Goal: Ask a question

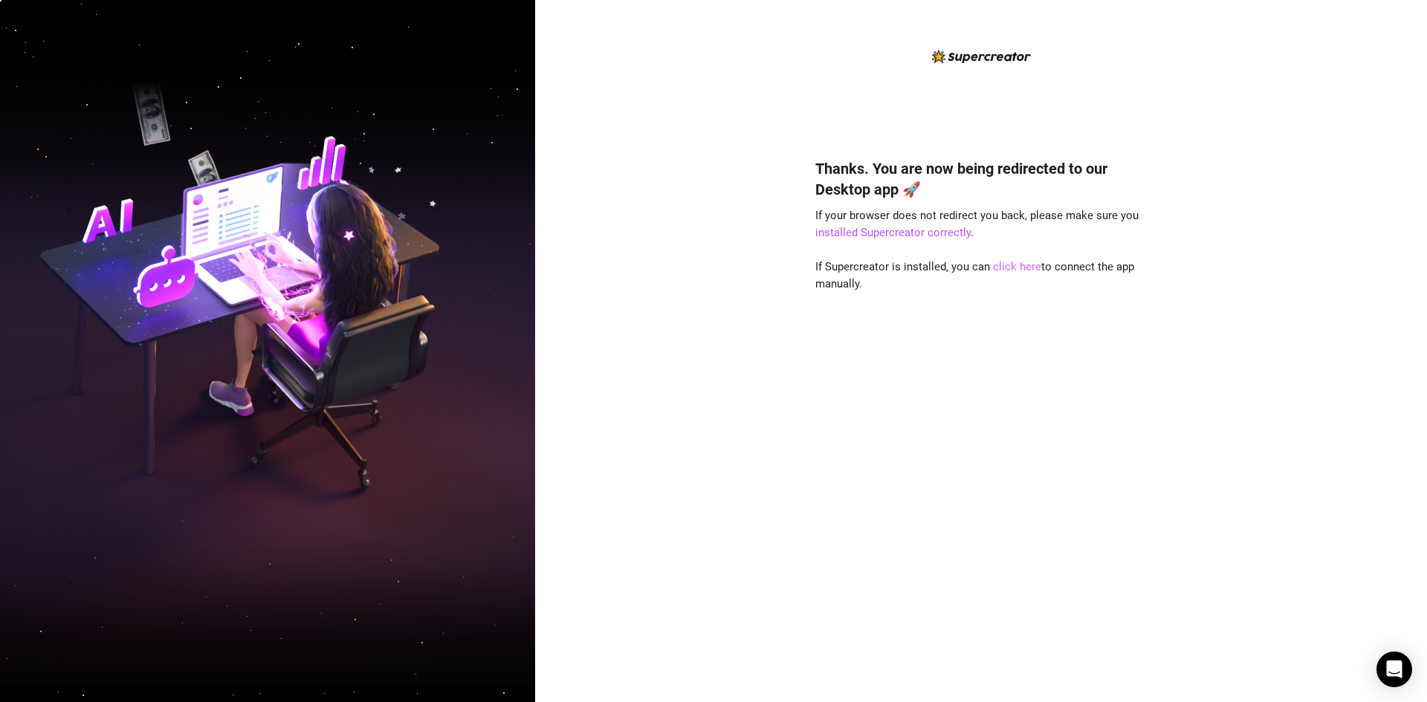
click at [1013, 270] on link "click here" at bounding box center [1017, 266] width 48 height 13
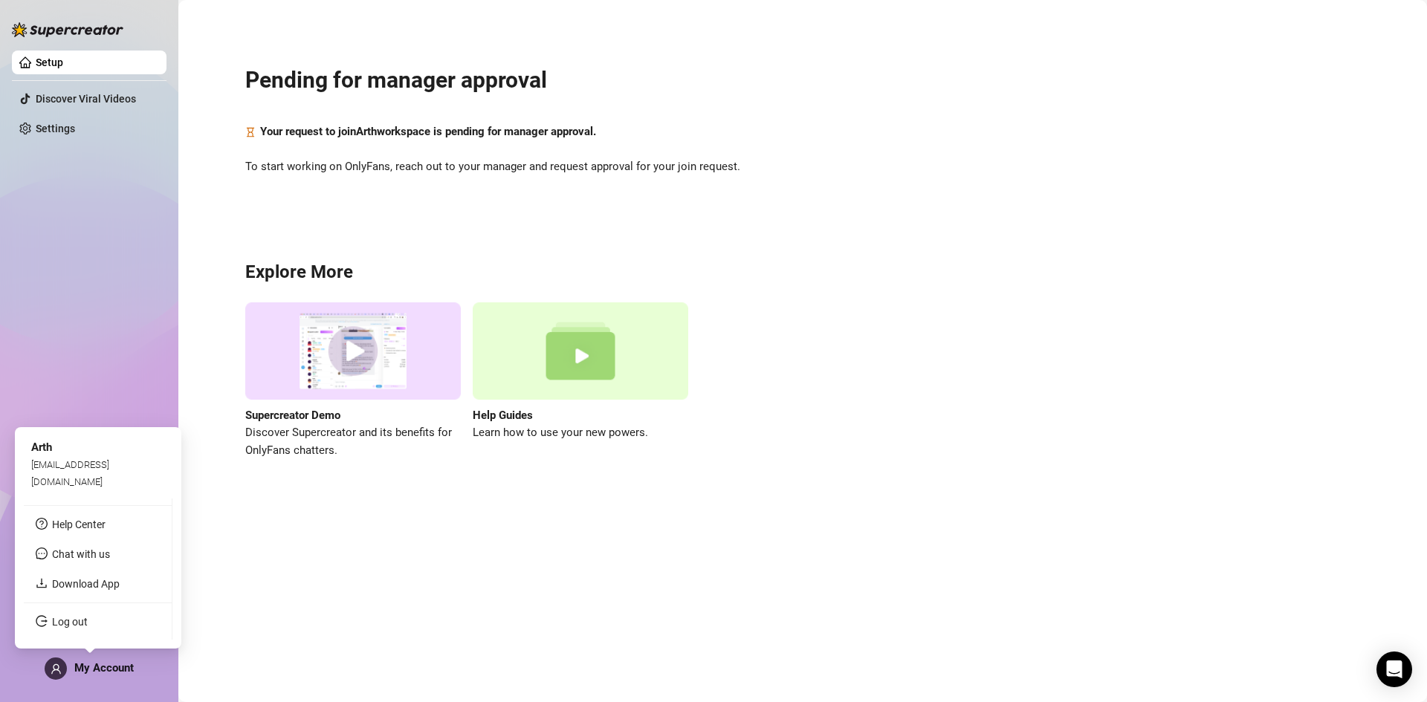
click at [96, 672] on span "My Account" at bounding box center [103, 667] width 59 height 13
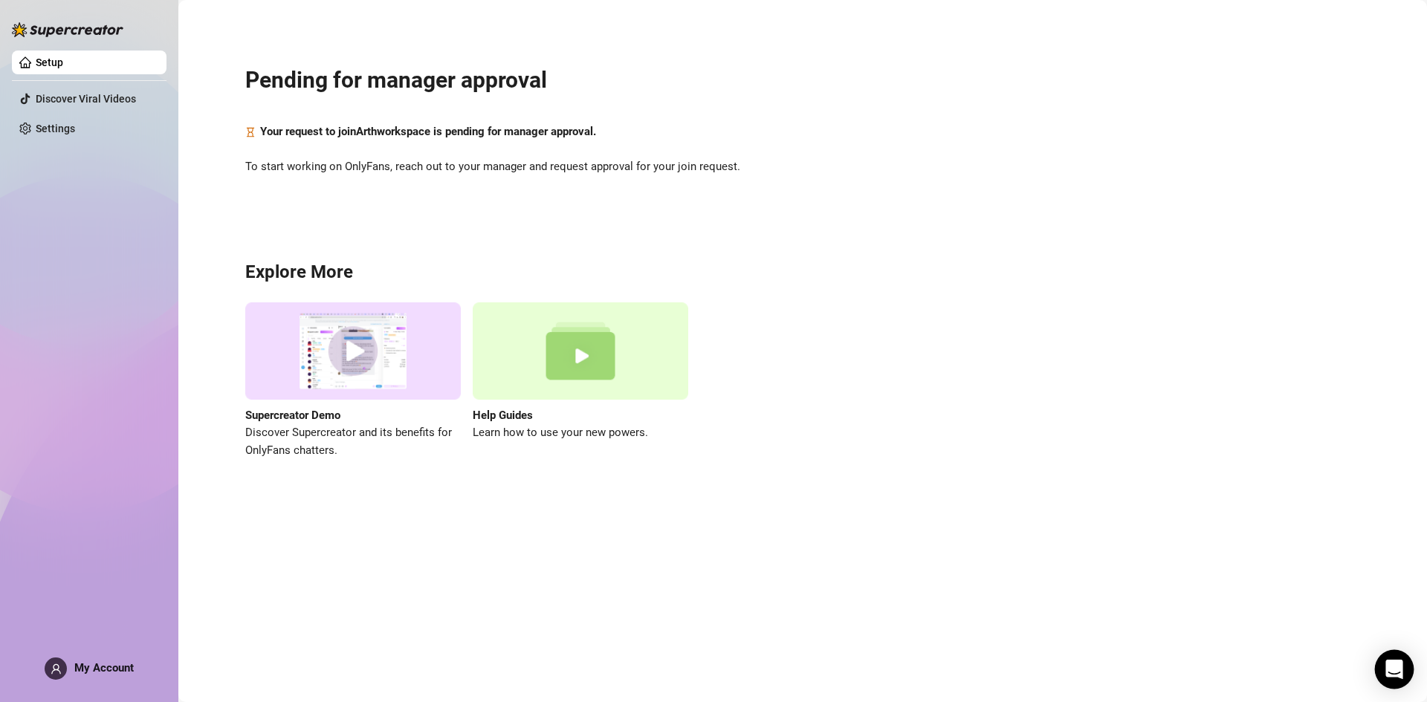
click at [1391, 665] on icon "Open Intercom Messenger" at bounding box center [1393, 669] width 17 height 19
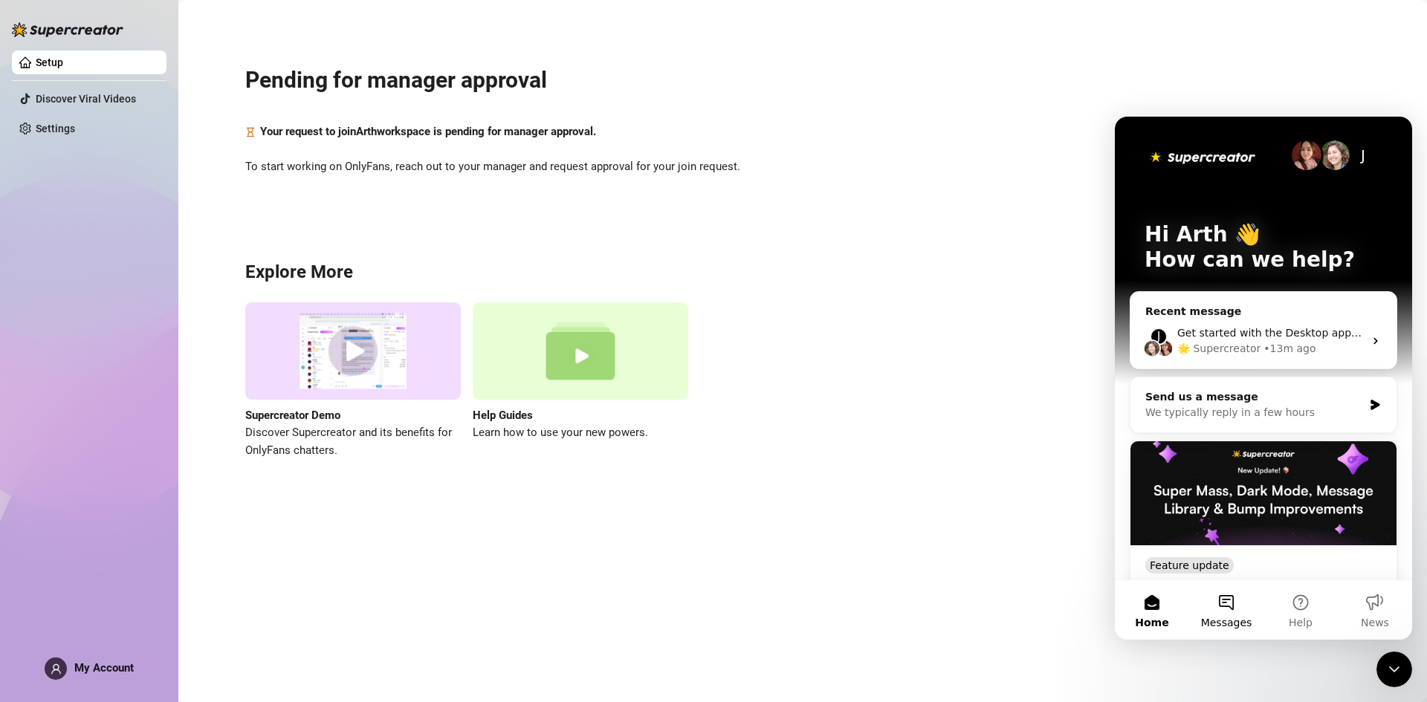
click at [1203, 600] on button "Messages" at bounding box center [1226, 609] width 74 height 59
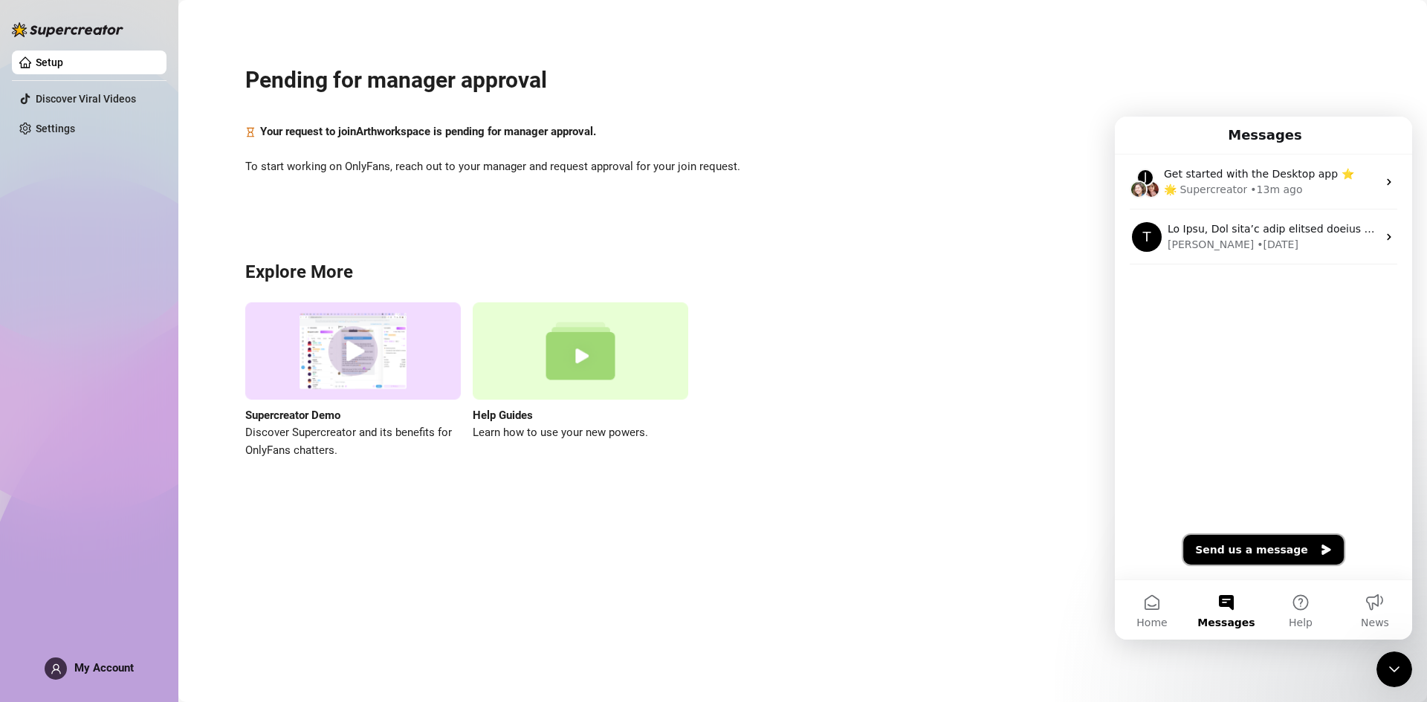
click at [1286, 548] on button "Send us a message" at bounding box center [1263, 550] width 161 height 30
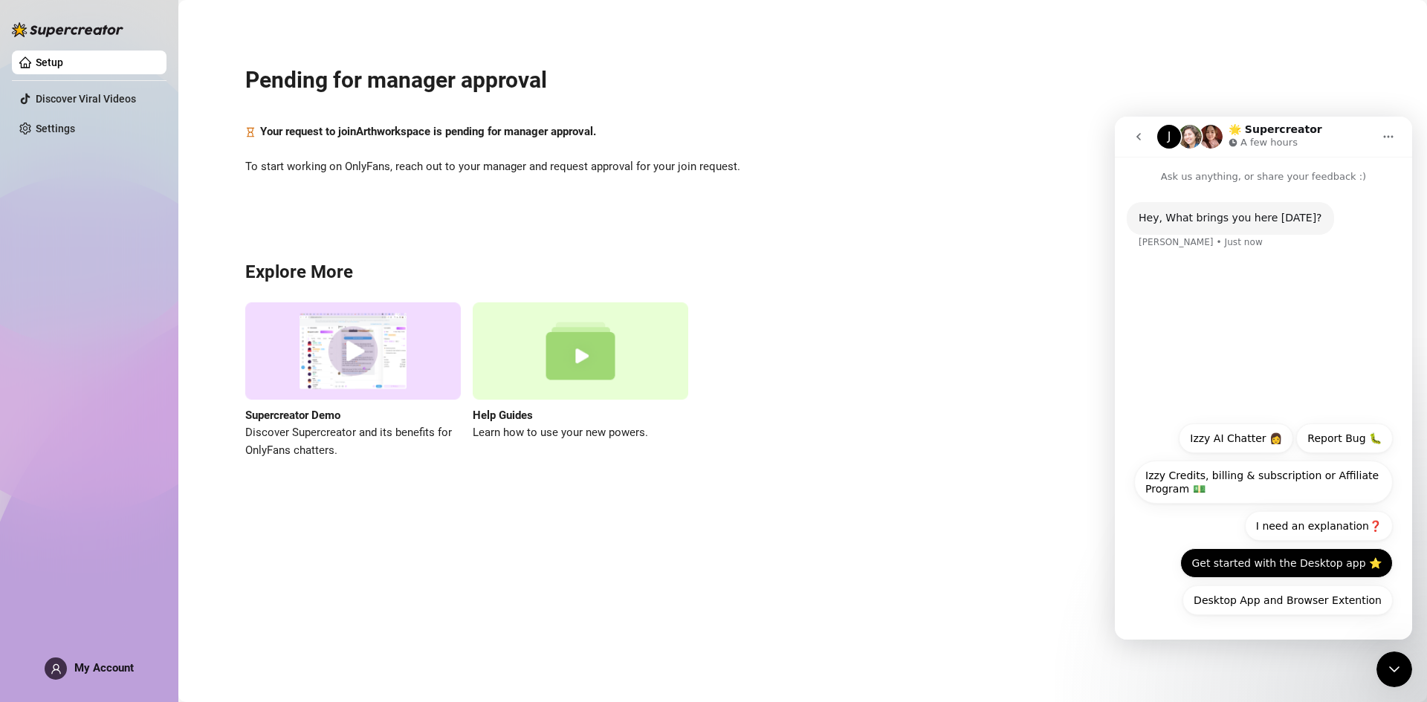
click at [1223, 558] on button "Get started with the Desktop app ⭐️" at bounding box center [1286, 563] width 213 height 30
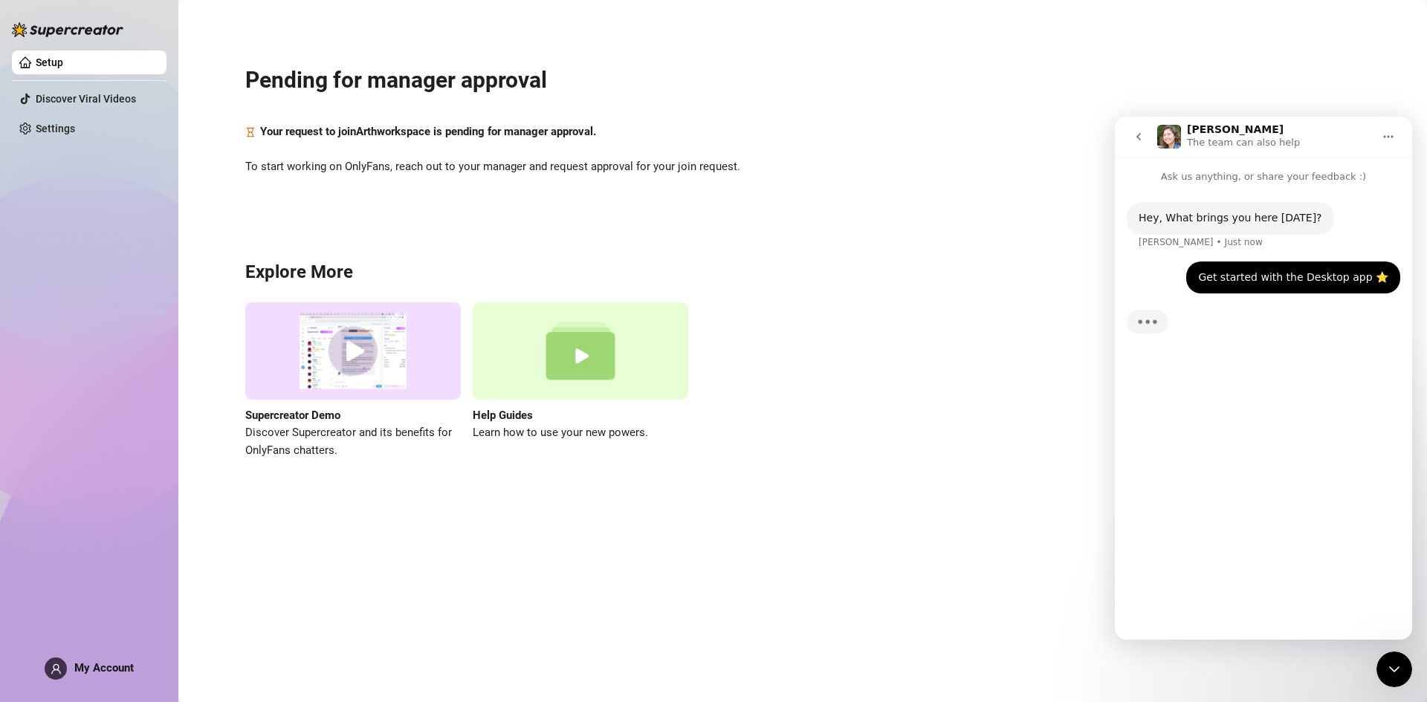
click at [1387, 137] on icon "Home" at bounding box center [1389, 137] width 10 height 2
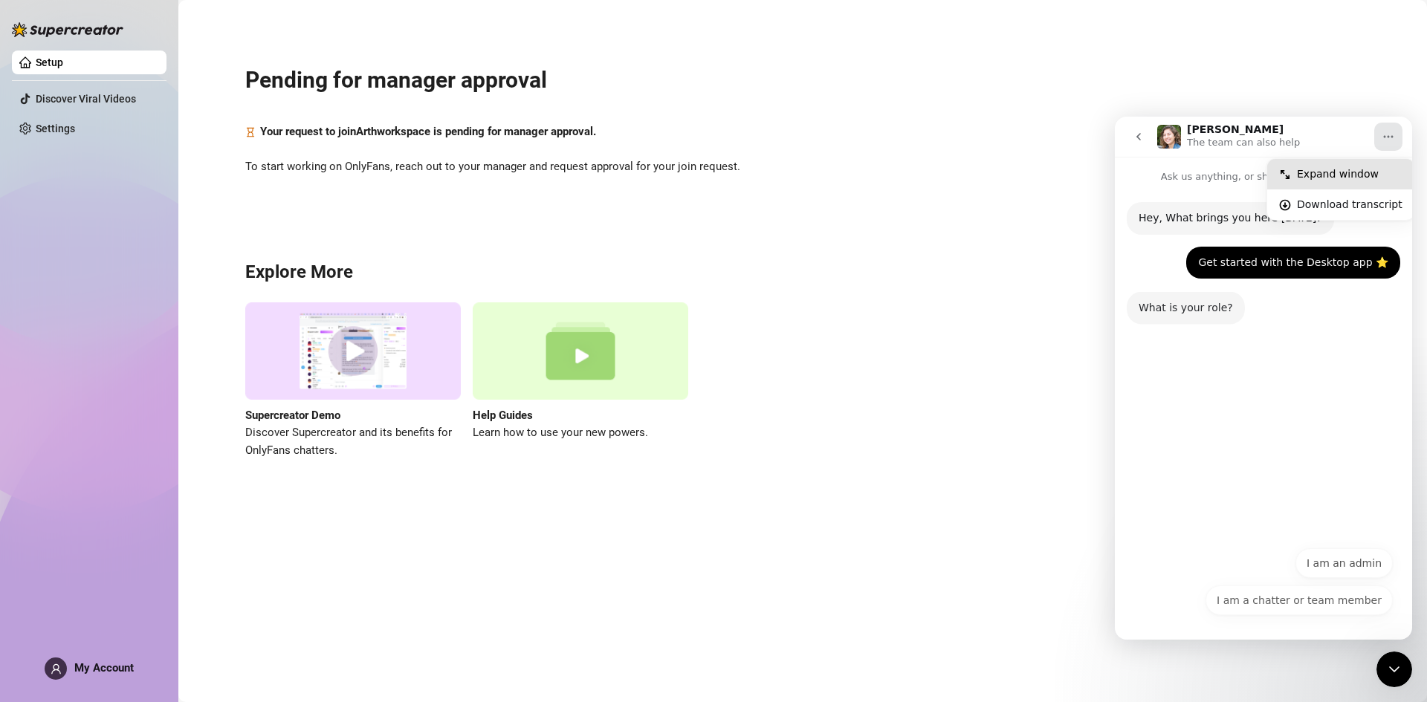
click at [1358, 172] on div "Expand window" at bounding box center [1350, 174] width 106 height 16
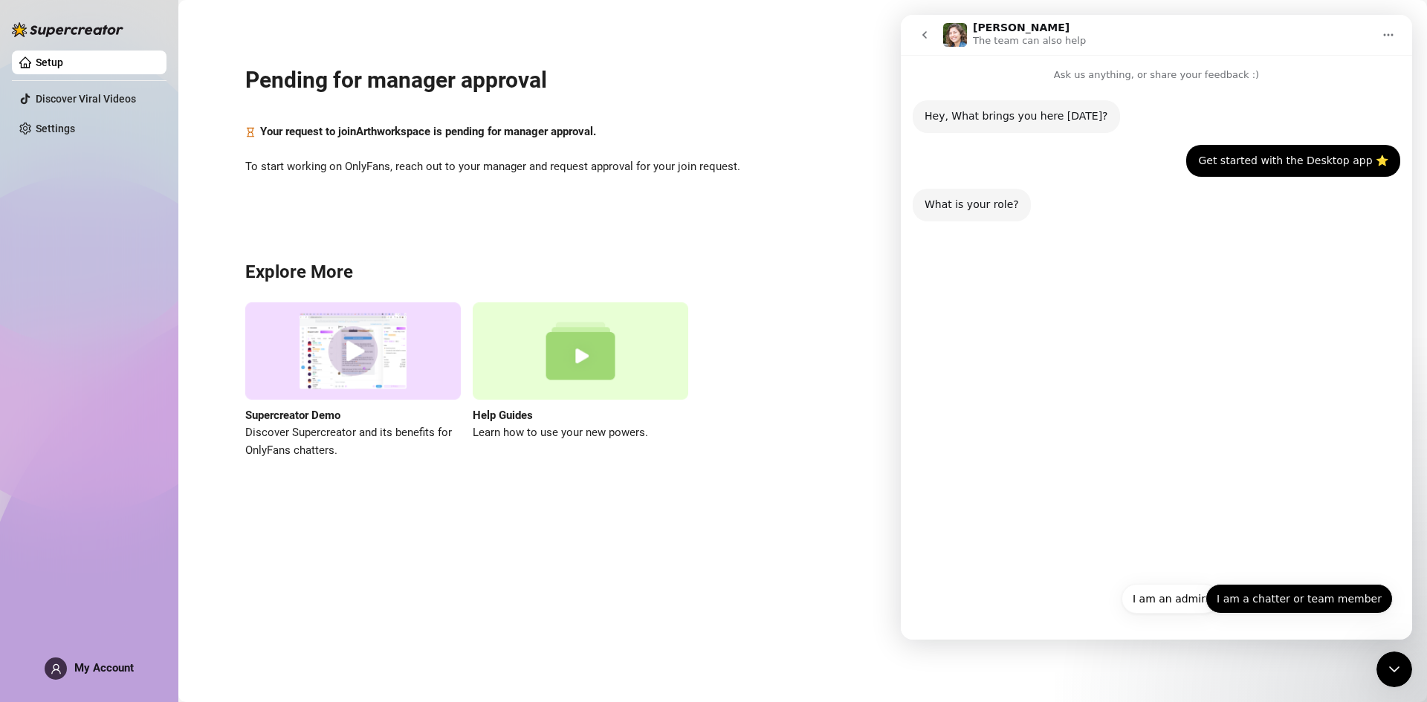
click at [1314, 600] on button "I am a chatter or team member" at bounding box center [1298, 599] width 187 height 30
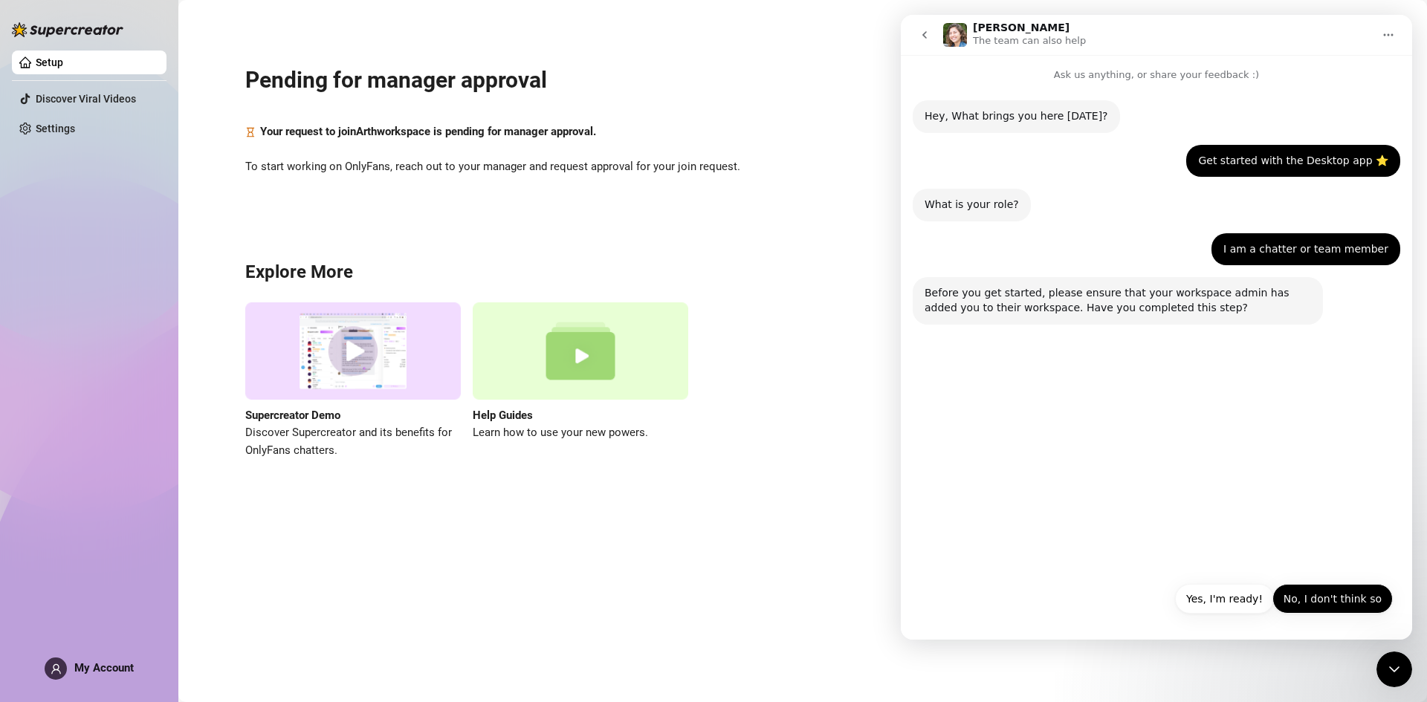
click at [1335, 594] on button "No, I don't think so" at bounding box center [1332, 599] width 120 height 30
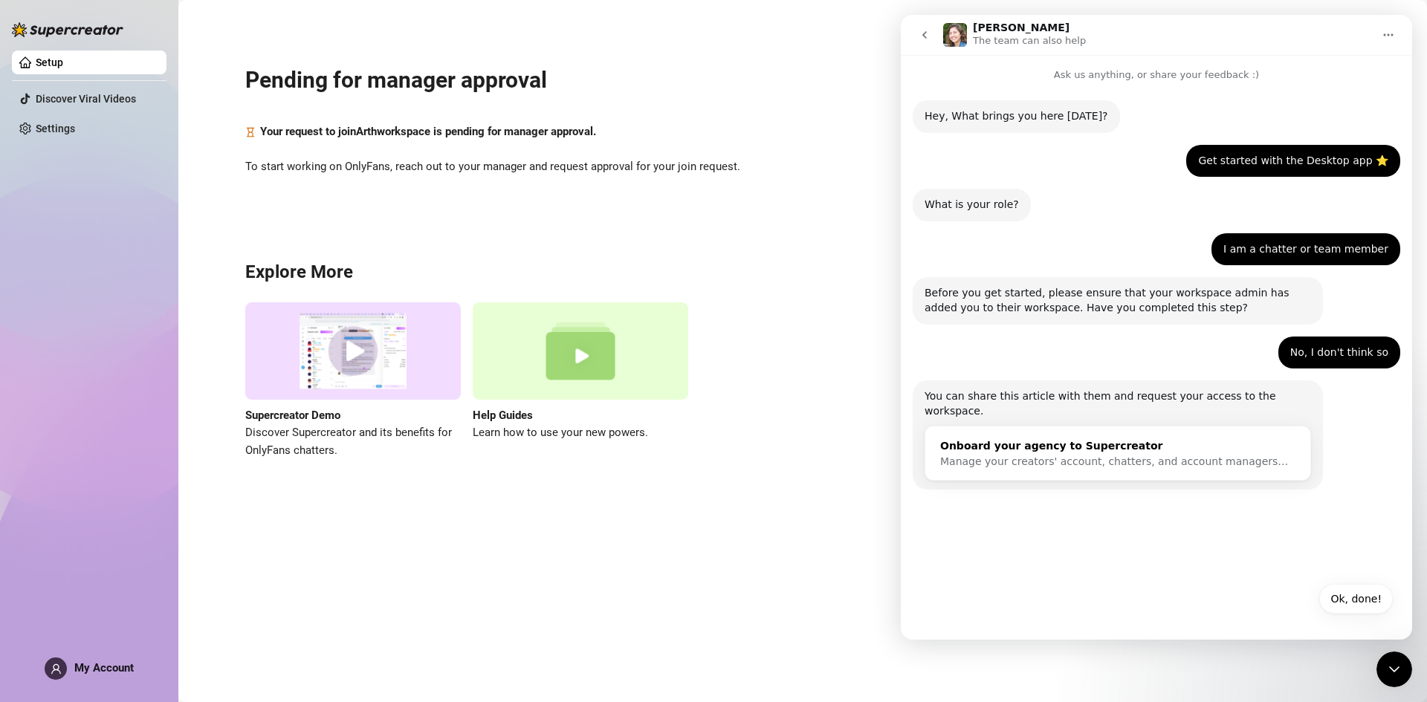
click at [1126, 455] on span "Manage your creators' account, chatters, and account managers…" at bounding box center [1114, 461] width 348 height 12
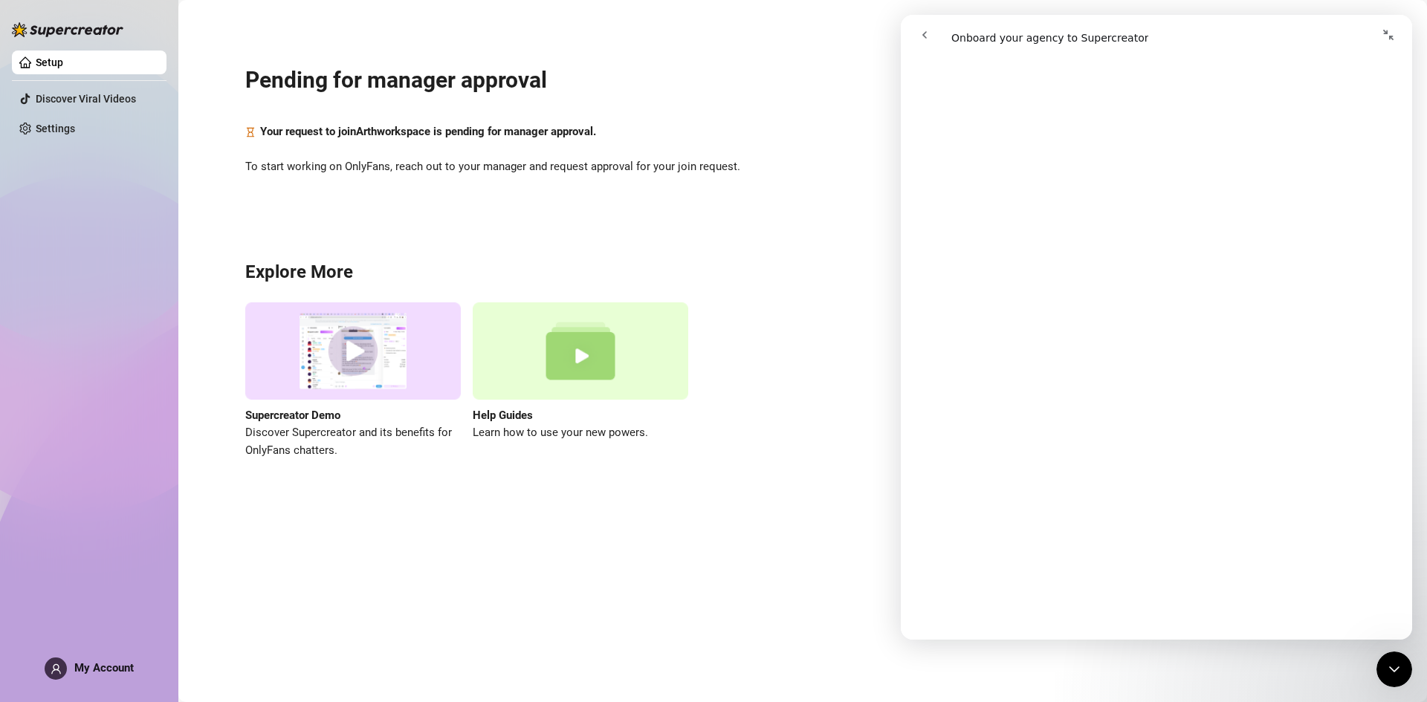
scroll to position [437, 0]
drag, startPoint x: 1409, startPoint y: 137, endPoint x: 2315, endPoint y: 247, distance: 913.2
drag, startPoint x: 1407, startPoint y: 209, endPoint x: 2315, endPoint y: 382, distance: 923.6
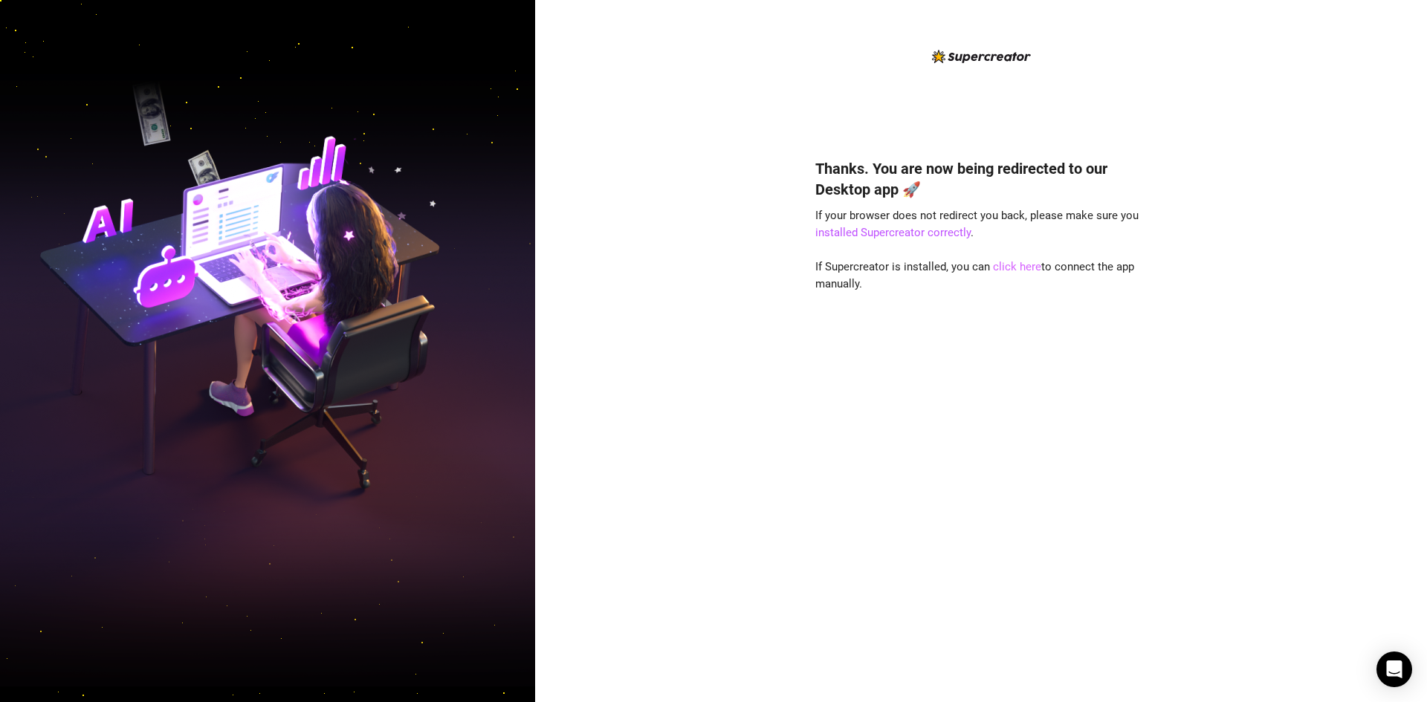
click at [1011, 270] on link "click here" at bounding box center [1017, 266] width 48 height 13
